Goal: Check status: Check status

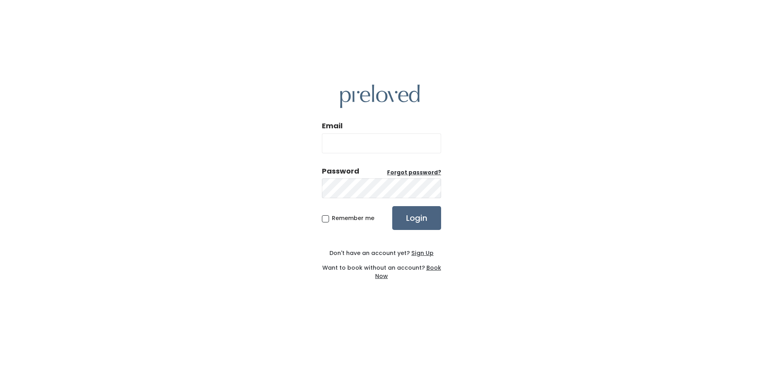
type input "katiebernardeisterhold@gmail.com"
click at [409, 213] on input "Login" at bounding box center [416, 218] width 49 height 24
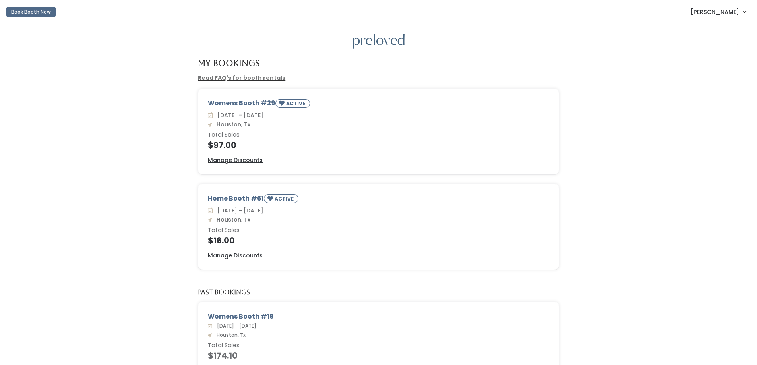
click at [95, 133] on div "Womens Booth #29 ACTIVE [DATE] - [DATE] [GEOGRAPHIC_DATA], Tx Total Sales $97.0…" at bounding box center [379, 136] width 742 height 95
click at [95, 179] on div "Womens Booth #29 ACTIVE [DATE] - [DATE] [GEOGRAPHIC_DATA], Tx Total Sales $97.0…" at bounding box center [379, 136] width 742 height 95
